Goal: Information Seeking & Learning: Learn about a topic

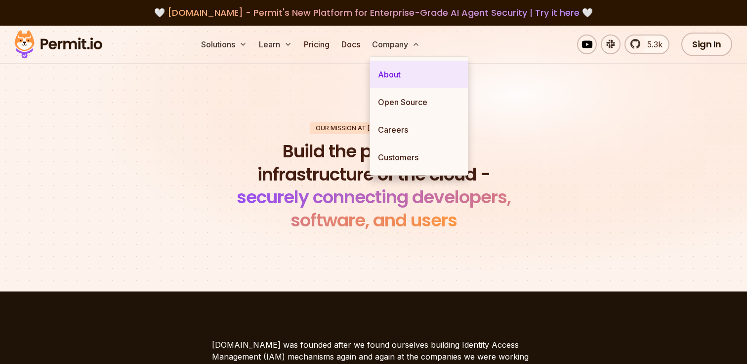
click at [393, 73] on link "About" at bounding box center [419, 75] width 98 height 28
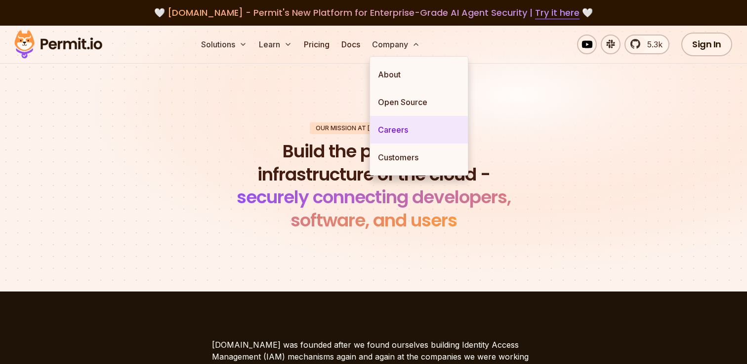
click at [395, 132] on link "Careers" at bounding box center [419, 130] width 98 height 28
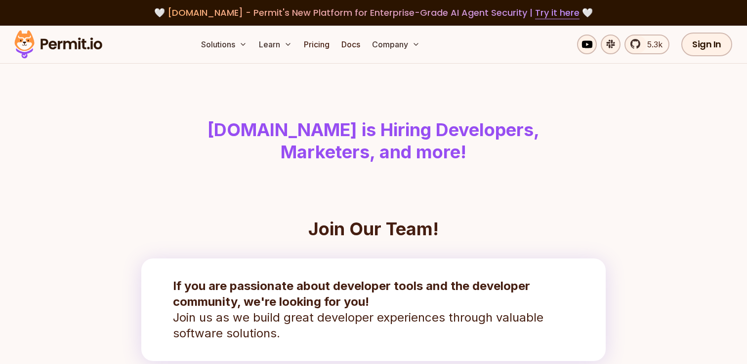
click at [306, 151] on h1 "[DOMAIN_NAME] is Hiring Developers, Marketers, and more!" at bounding box center [374, 141] width 506 height 45
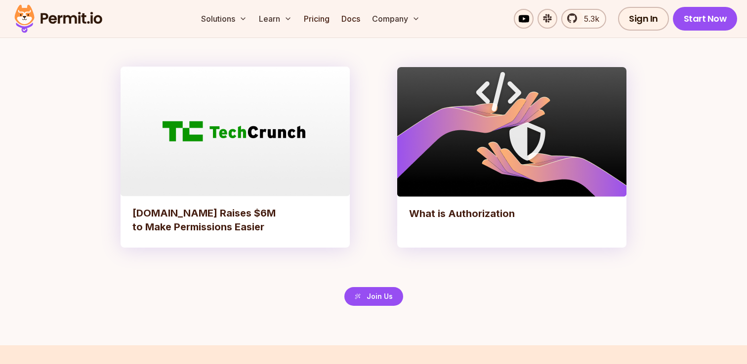
scroll to position [2144, 0]
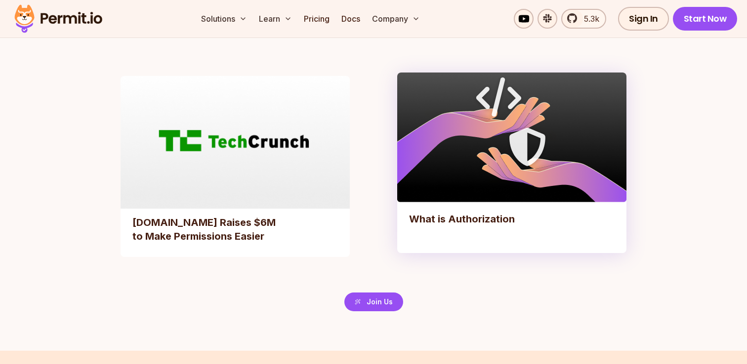
click at [248, 167] on img at bounding box center [235, 141] width 241 height 136
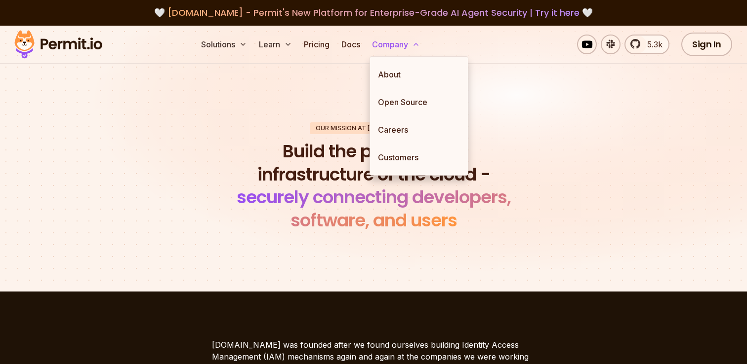
click at [390, 41] on button "Company" at bounding box center [396, 45] width 56 height 20
click at [388, 78] on link "About" at bounding box center [419, 75] width 98 height 28
click at [394, 76] on link "About" at bounding box center [419, 75] width 98 height 28
click at [396, 69] on link "About" at bounding box center [419, 75] width 98 height 28
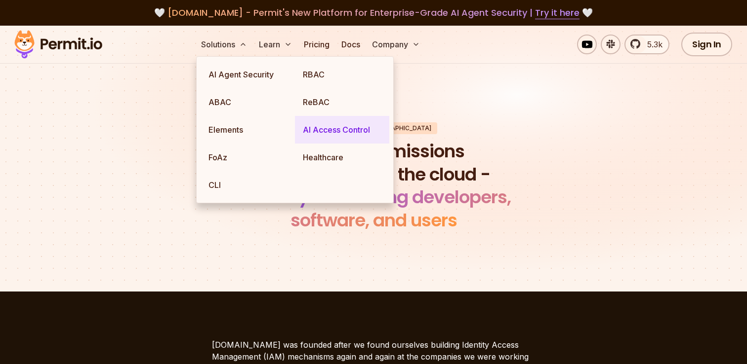
click at [315, 132] on link "AI Access Control" at bounding box center [342, 130] width 94 height 28
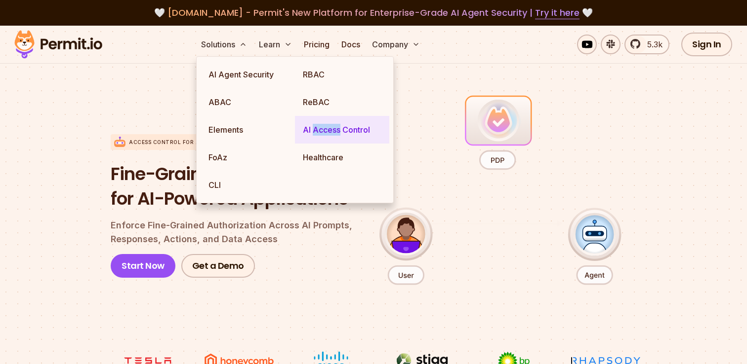
click at [315, 132] on link "AI Access Control" at bounding box center [342, 130] width 94 height 28
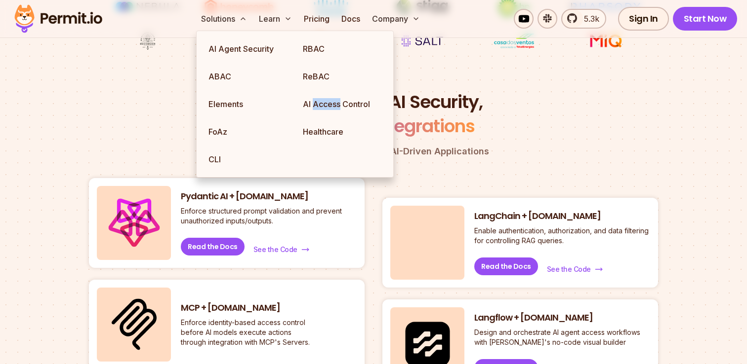
scroll to position [388, 0]
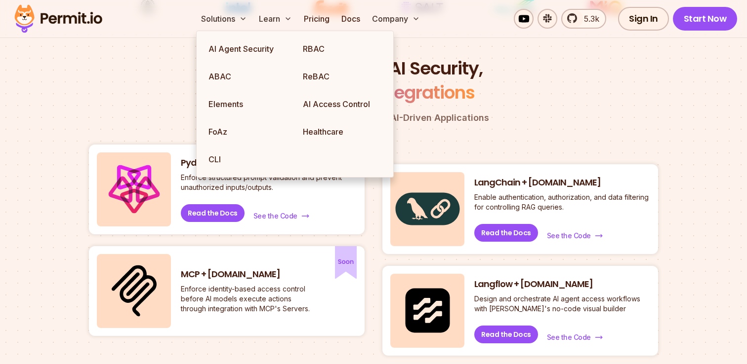
click at [533, 110] on header "A New Level of AI Security, With 4 New Integrations The First Step Toward Secur…" at bounding box center [373, 90] width 569 height 69
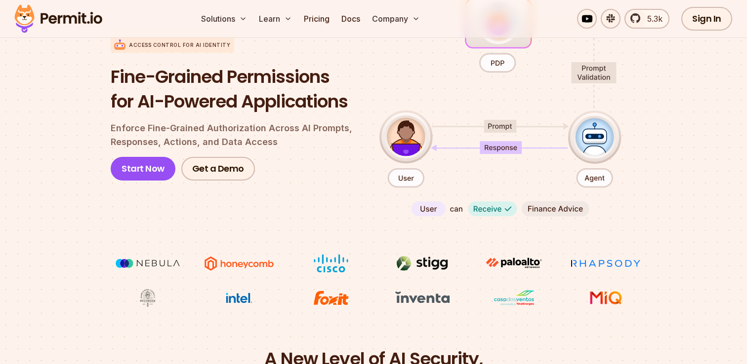
scroll to position [0, 0]
